Goal: Transaction & Acquisition: Purchase product/service

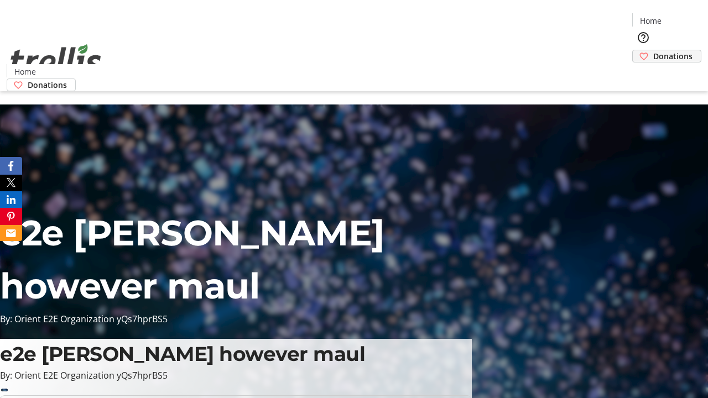
click at [654, 50] on span "Donations" at bounding box center [673, 56] width 39 height 12
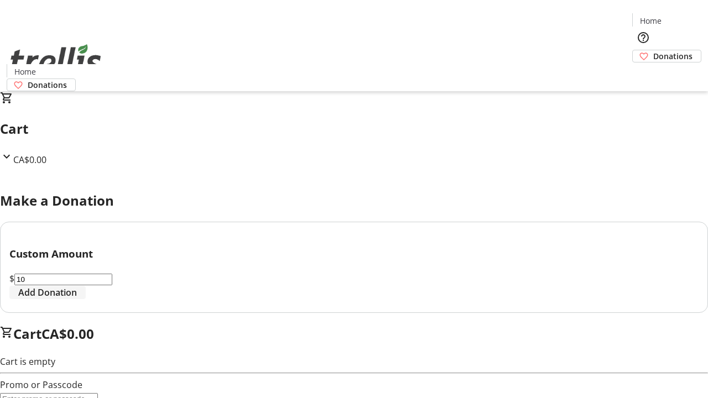
click at [77, 299] on span "Add Donation" at bounding box center [47, 292] width 59 height 13
